Goal: Task Accomplishment & Management: Manage account settings

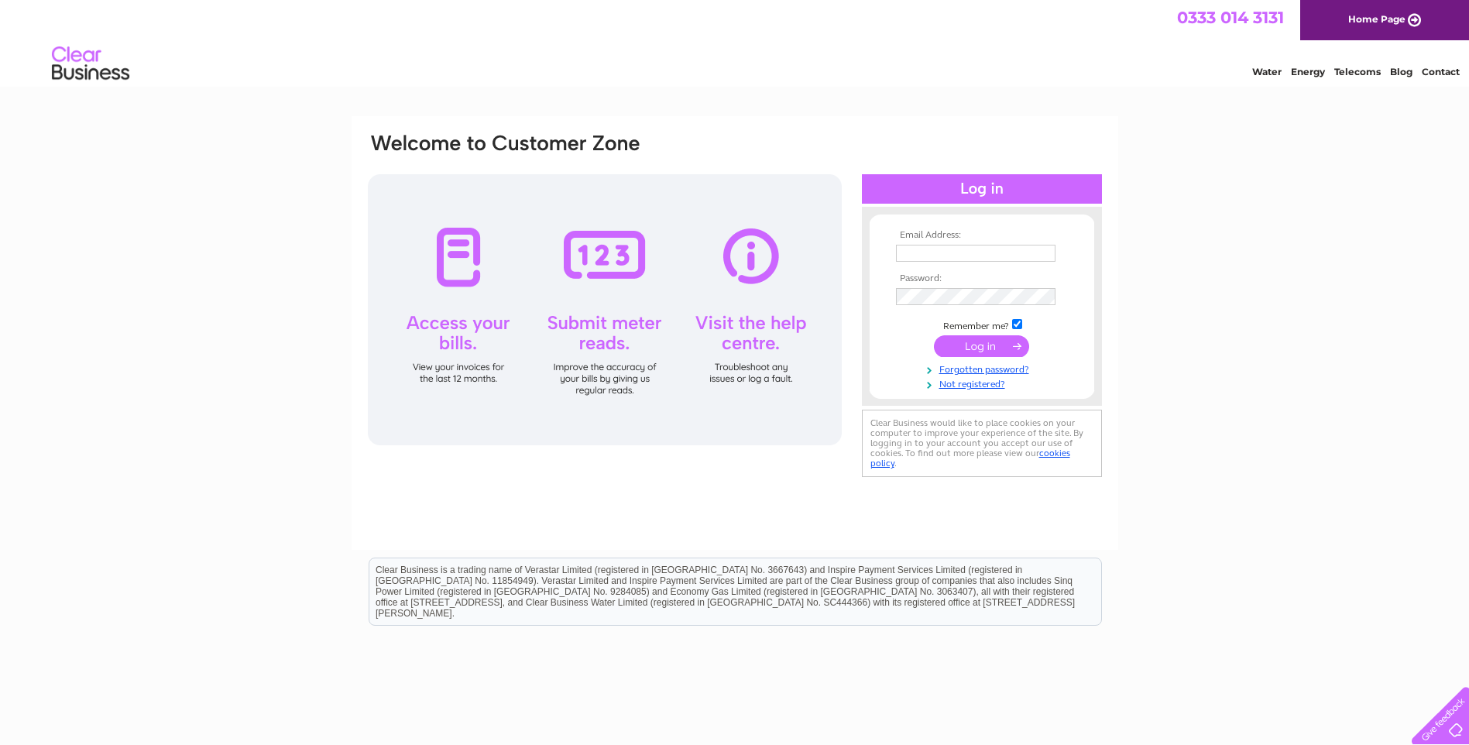
type input "[PERSON_NAME][EMAIL_ADDRESS][DOMAIN_NAME]"
click at [993, 343] on input "submit" at bounding box center [981, 346] width 95 height 22
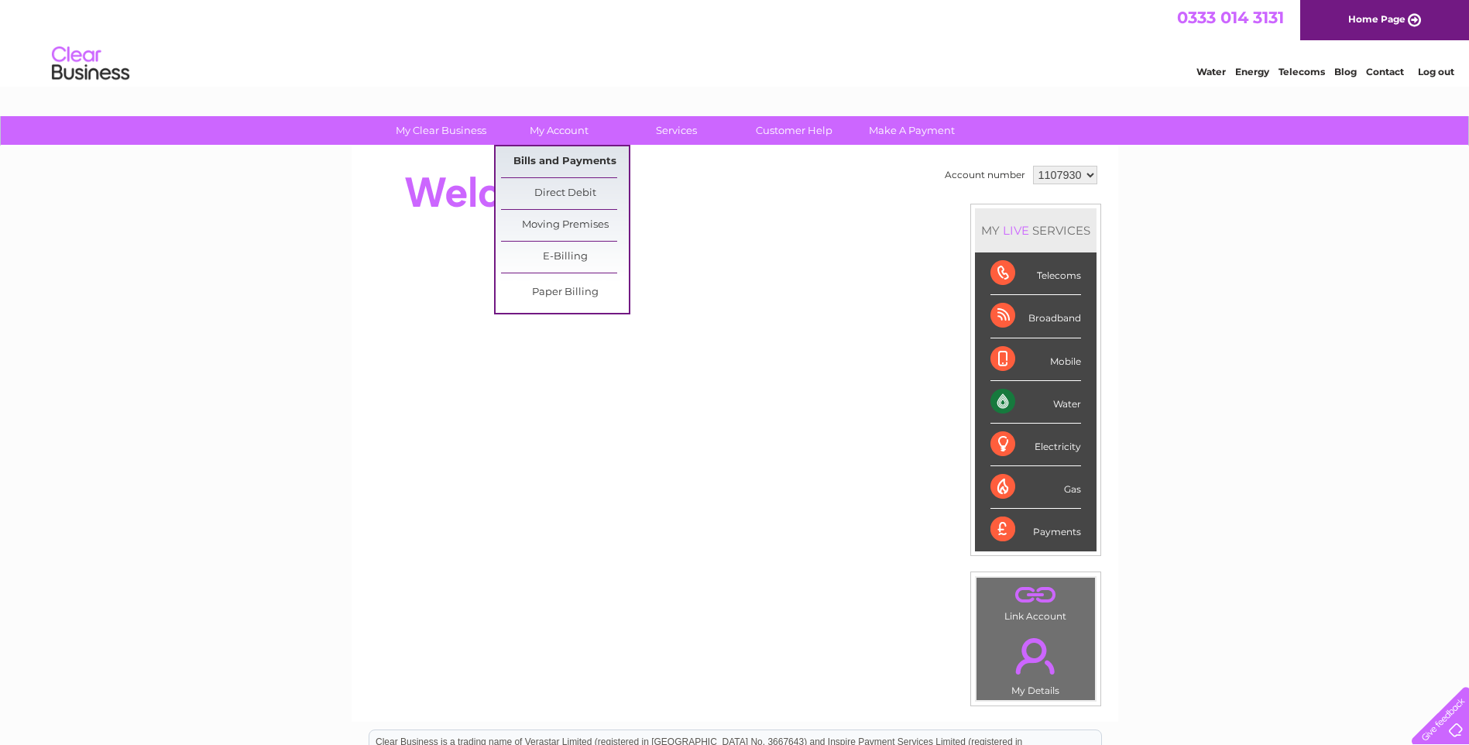
click at [571, 152] on link "Bills and Payments" at bounding box center [565, 161] width 128 height 31
click at [547, 152] on link "Bills and Payments" at bounding box center [565, 161] width 128 height 31
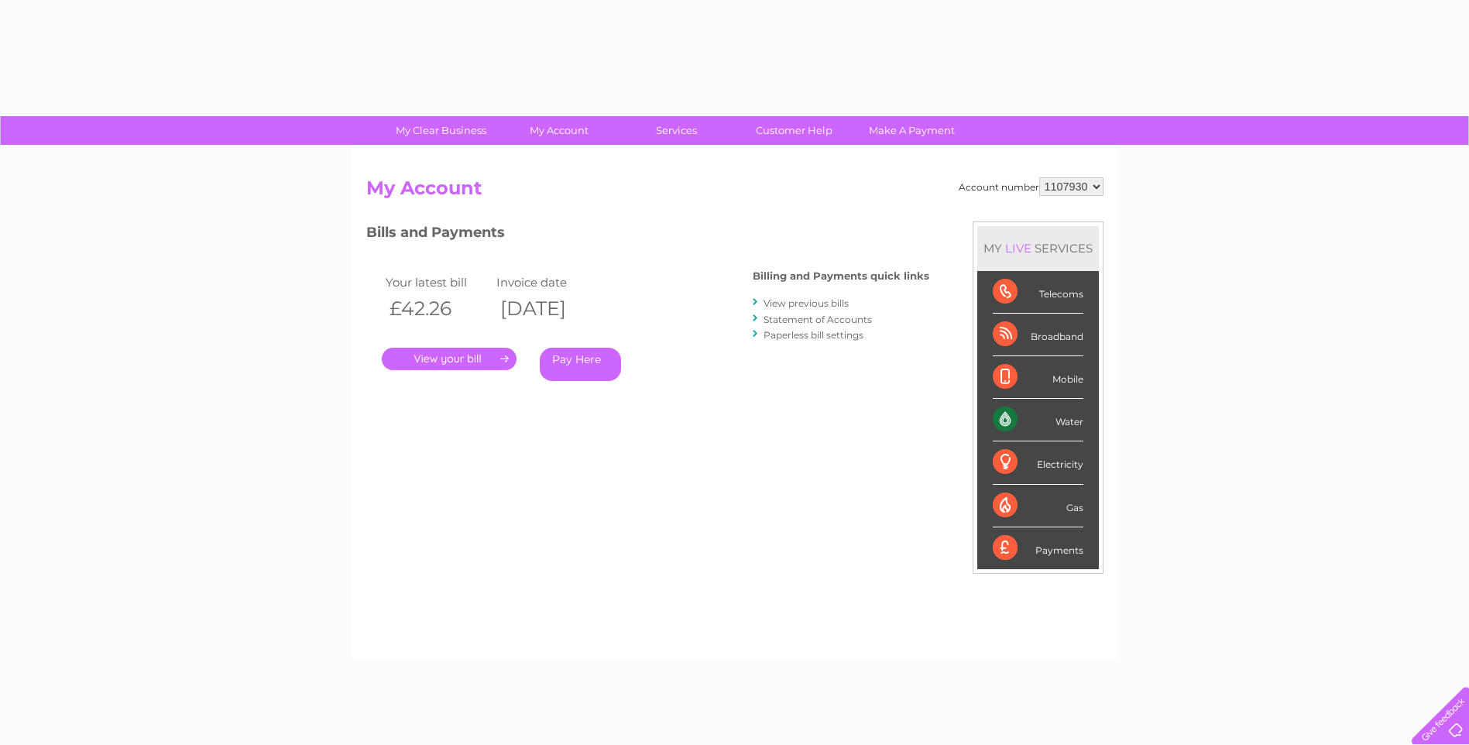
click at [502, 358] on link "." at bounding box center [449, 359] width 135 height 22
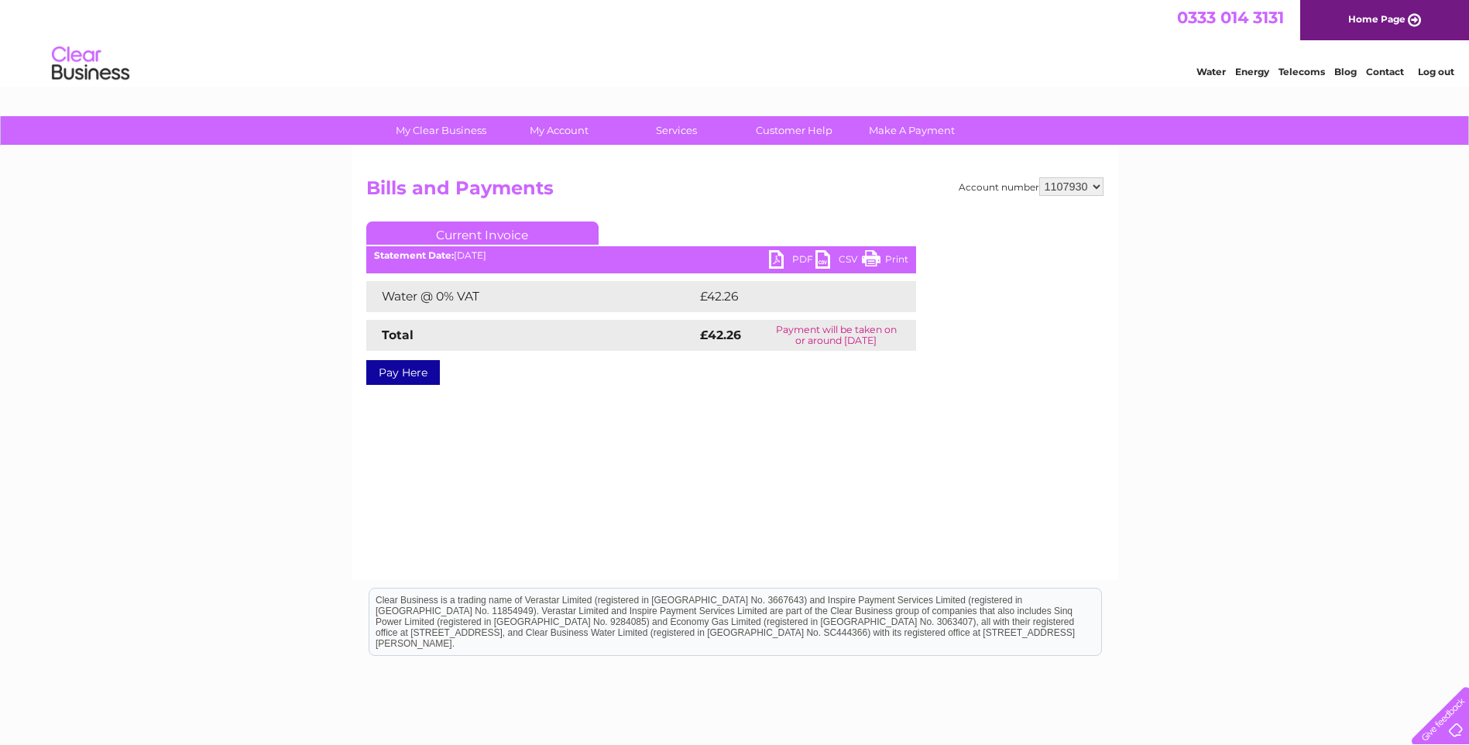
click at [782, 261] on link "PDF" at bounding box center [792, 261] width 46 height 22
